Goal: Transaction & Acquisition: Subscribe to service/newsletter

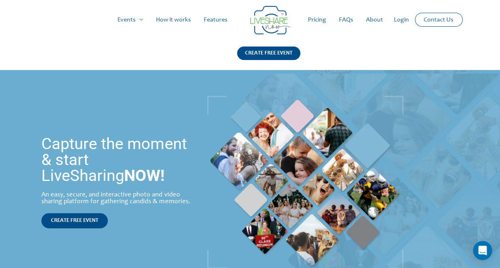
click at [318, 22] on link "Pricing" at bounding box center [316, 19] width 31 height 25
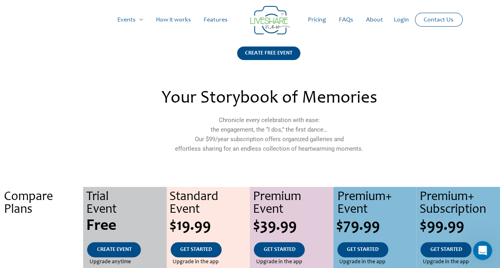
click at [176, 21] on link "How it works" at bounding box center [173, 19] width 48 height 25
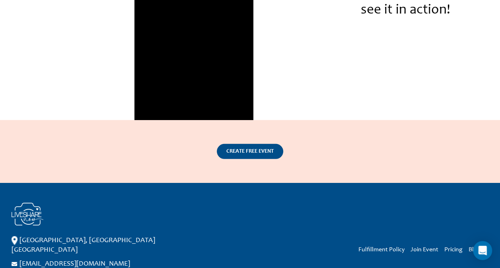
scroll to position [1122, 0]
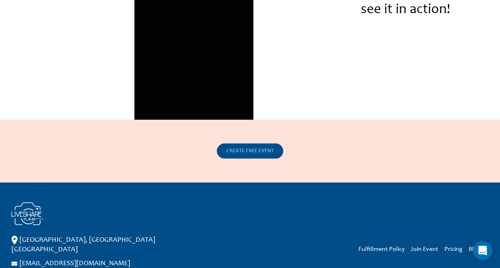
click at [250, 153] on span "CREATE FREE EVENT" at bounding box center [249, 151] width 47 height 6
